Goal: Task Accomplishment & Management: Use online tool/utility

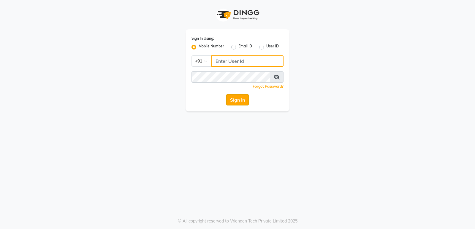
type input "9206566566"
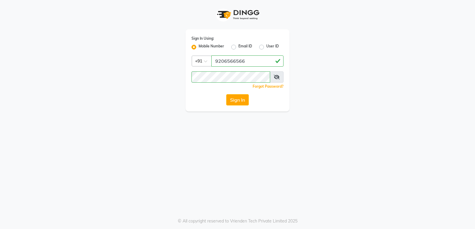
click at [238, 97] on button "Sign In" at bounding box center [237, 99] width 23 height 11
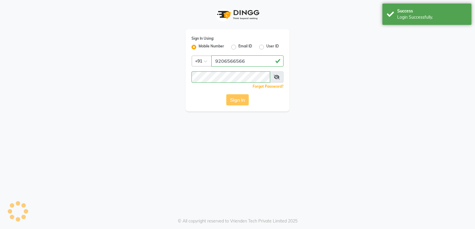
click at [238, 98] on button "Sign In" at bounding box center [237, 99] width 23 height 11
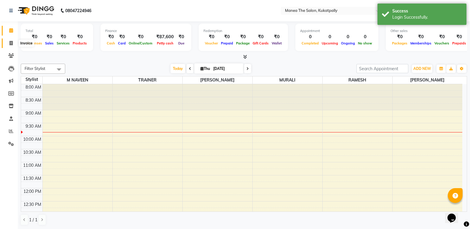
click at [12, 40] on span at bounding box center [11, 43] width 10 height 7
select select "5471"
select select "service"
